Goal: Navigation & Orientation: Find specific page/section

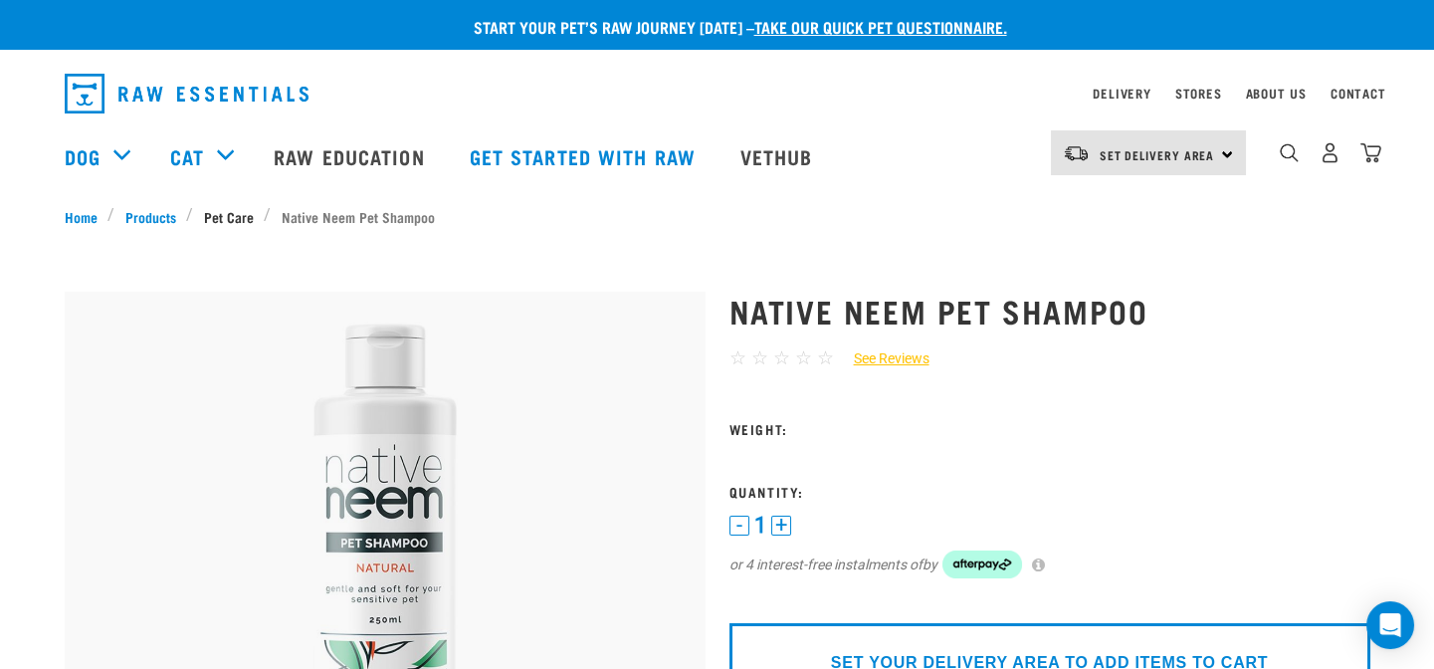
click at [226, 221] on link "Pet Care" at bounding box center [228, 216] width 71 height 21
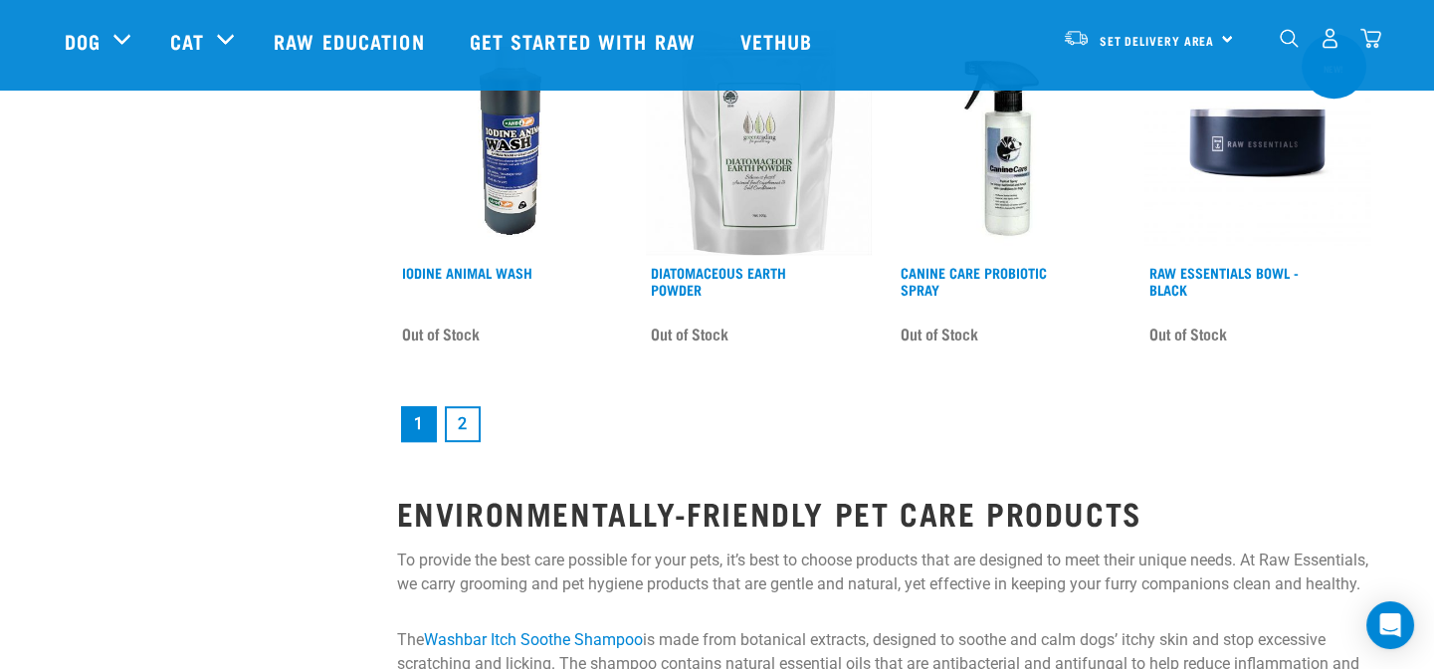
scroll to position [2805, 0]
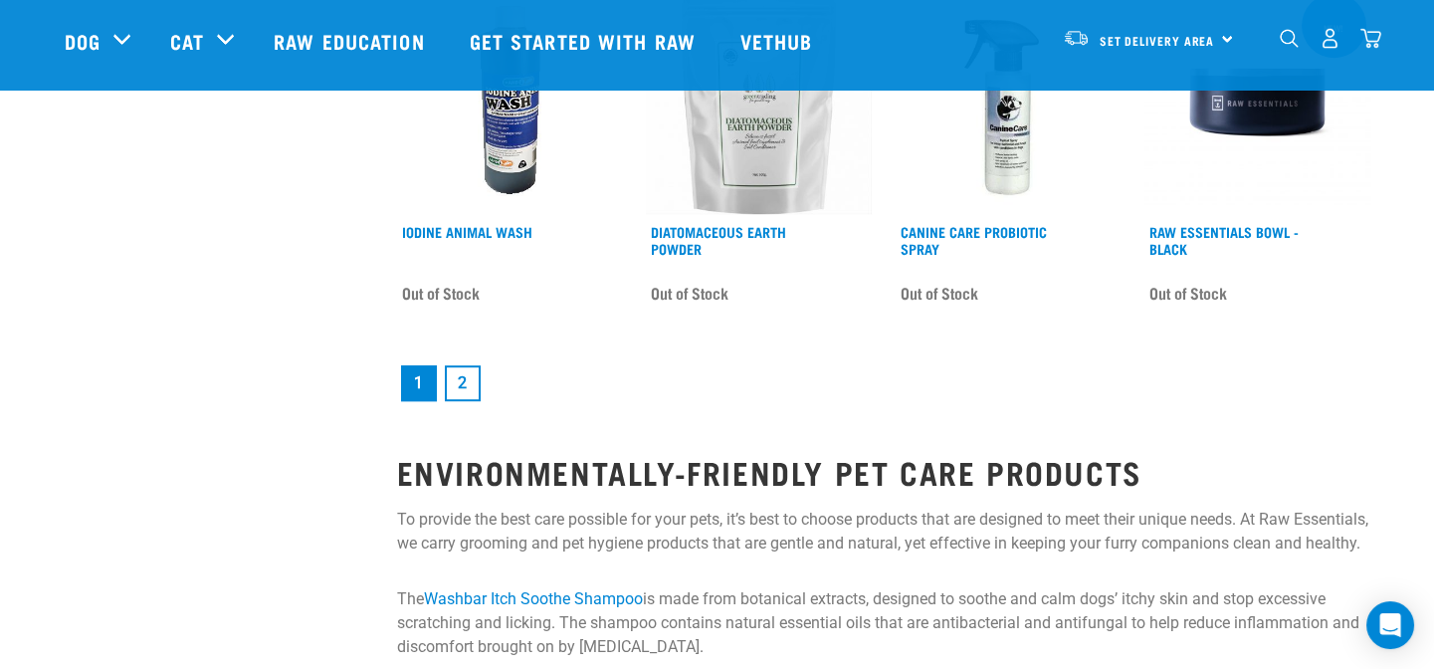
click at [458, 377] on link "2" at bounding box center [463, 383] width 36 height 36
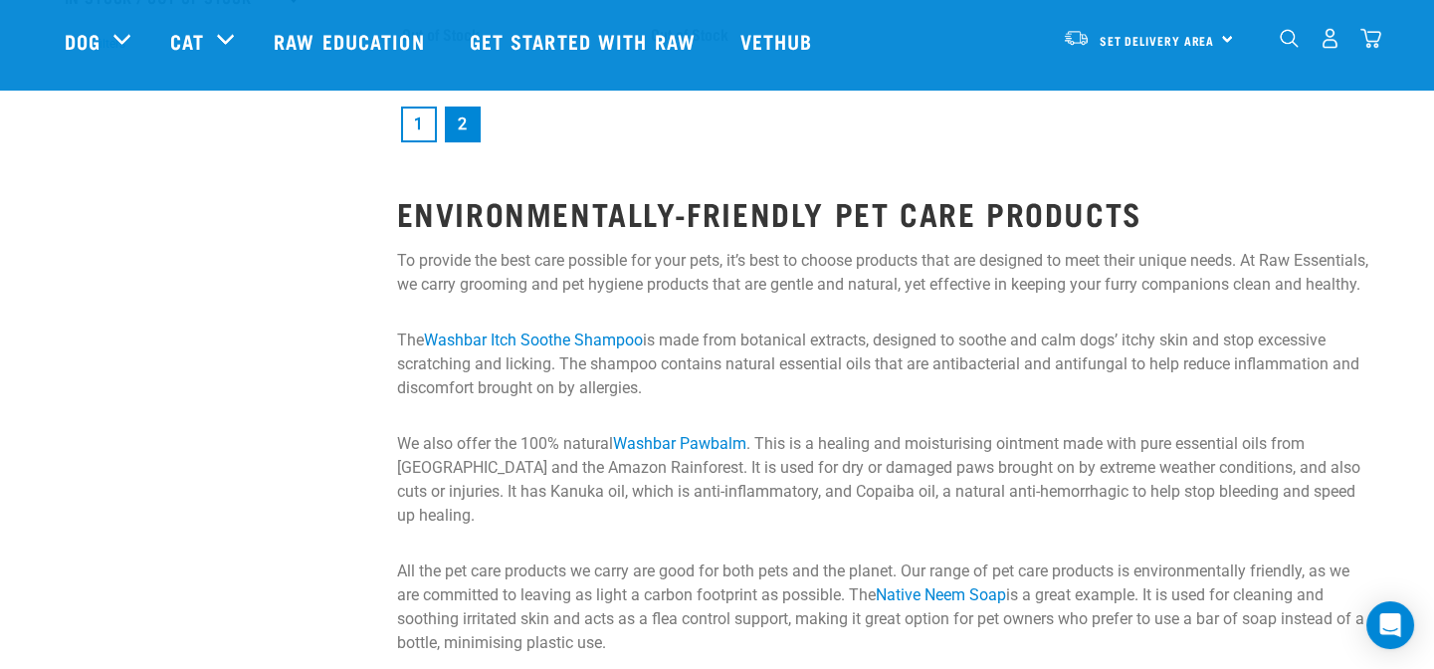
scroll to position [543, 0]
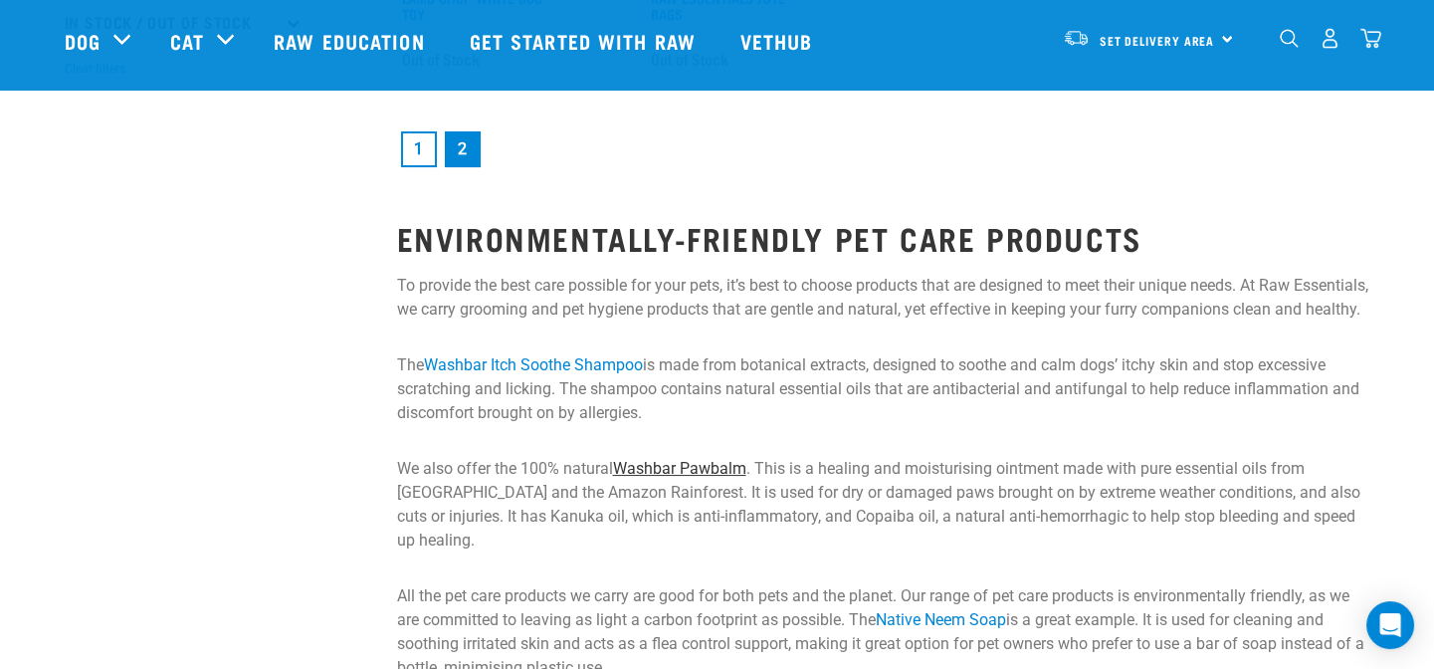
click at [716, 478] on link "Washbar Pawbalm" at bounding box center [679, 468] width 133 height 19
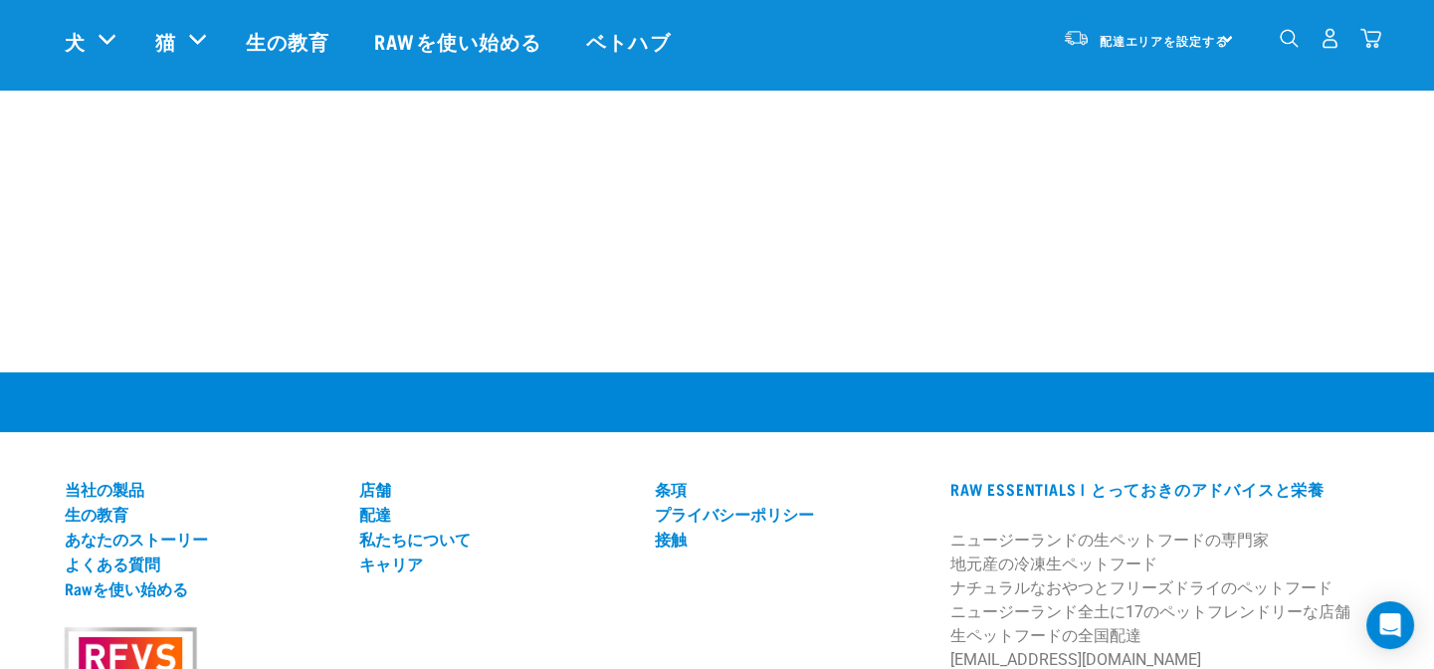
scroll to position [1447, 0]
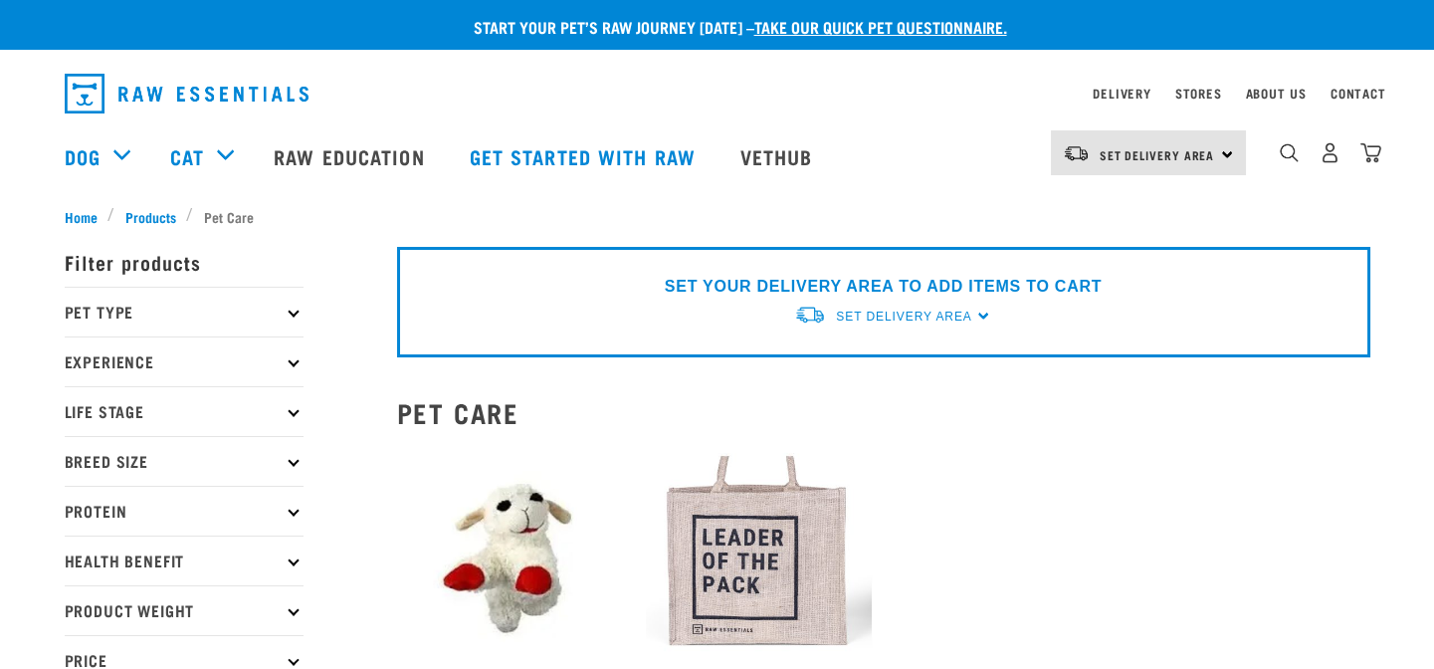
scroll to position [674, 0]
